Goal: Information Seeking & Learning: Learn about a topic

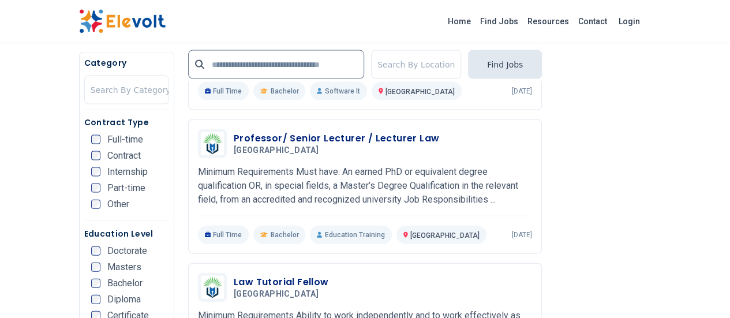
scroll to position [1165, 0]
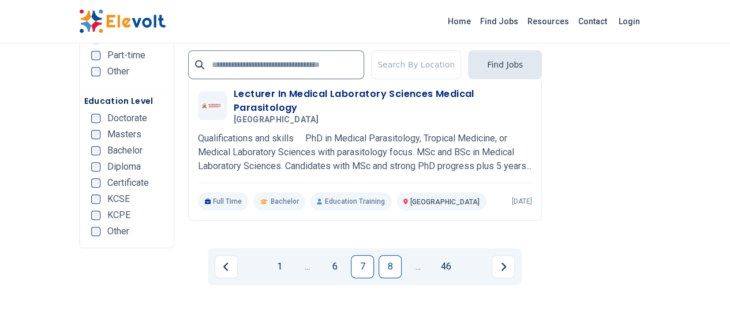
click at [388, 255] on link "8" at bounding box center [390, 266] width 23 height 23
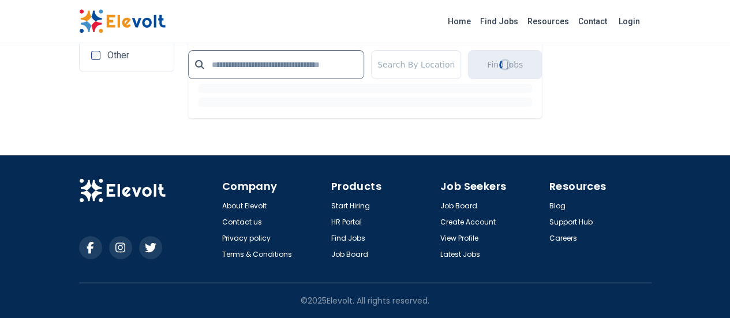
scroll to position [2328, 0]
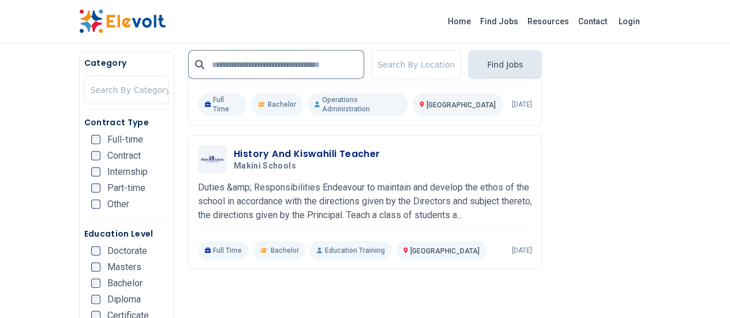
scroll to position [1606, 0]
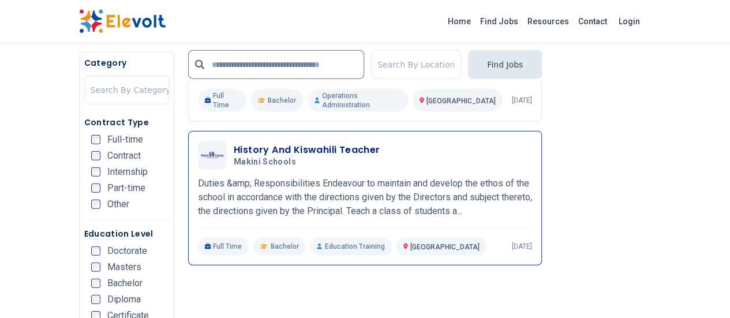
click at [442, 177] on p "Duties &amp; Responsibilities Endeavour to maintain and develop the ethos of th…" at bounding box center [365, 198] width 334 height 42
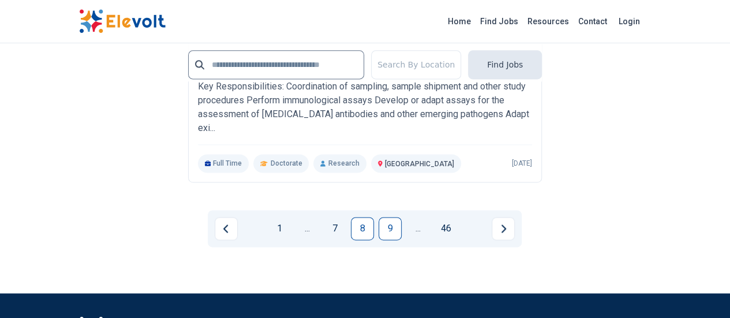
click at [387, 217] on link "9" at bounding box center [390, 228] width 23 height 23
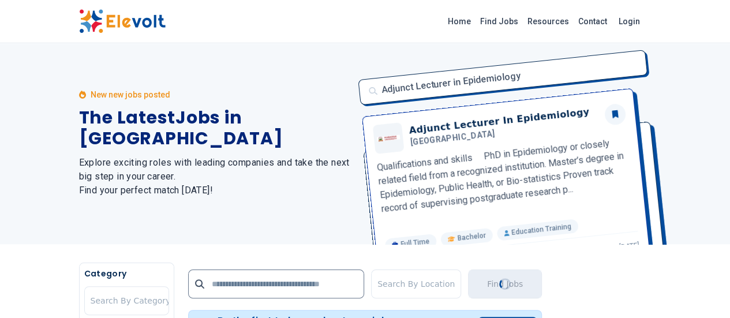
scroll to position [0, 0]
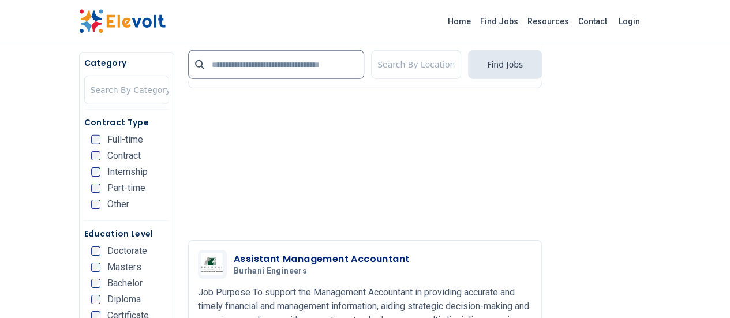
scroll to position [1779, 0]
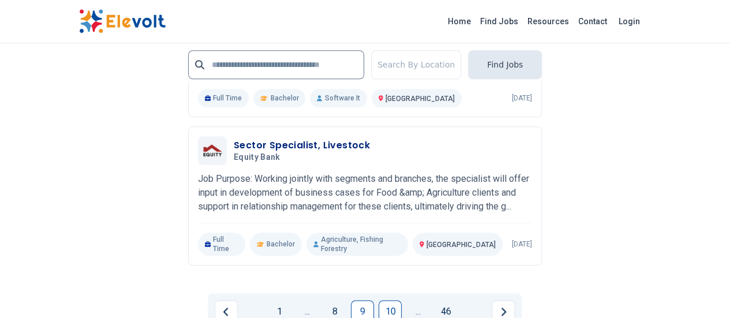
click at [391, 300] on link "10" at bounding box center [390, 311] width 23 height 23
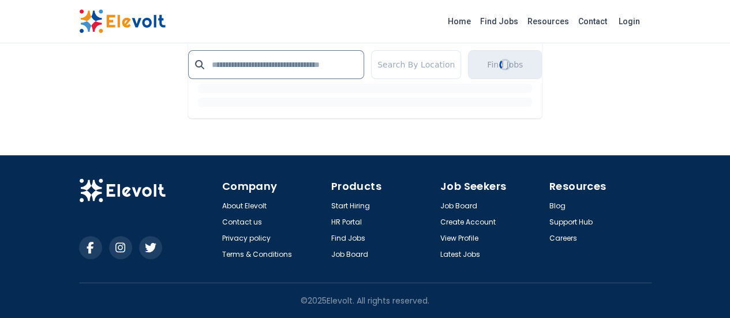
scroll to position [2324, 0]
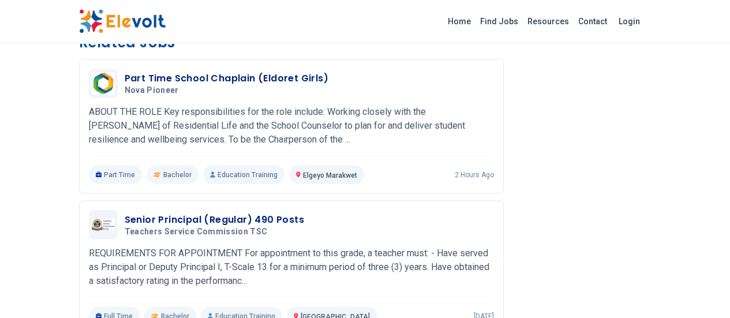
scroll to position [1046, 0]
